Goal: Check status: Check status

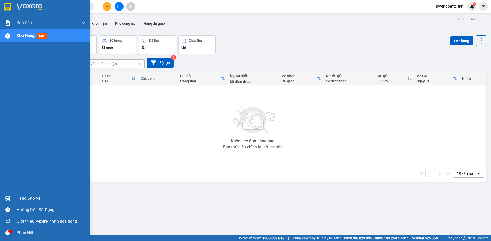
click at [22, 196] on div "Hàng sắp về" at bounding box center [51, 199] width 69 height 8
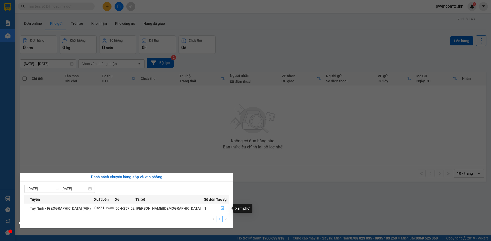
click at [221, 209] on icon "file-done" at bounding box center [222, 209] width 4 height 4
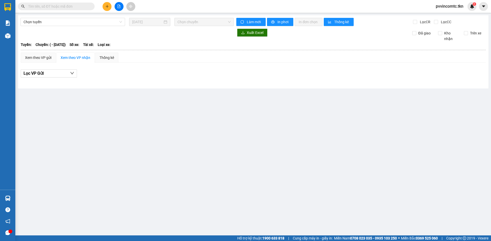
type input "15/09/2025"
